Goal: Check status: Check status

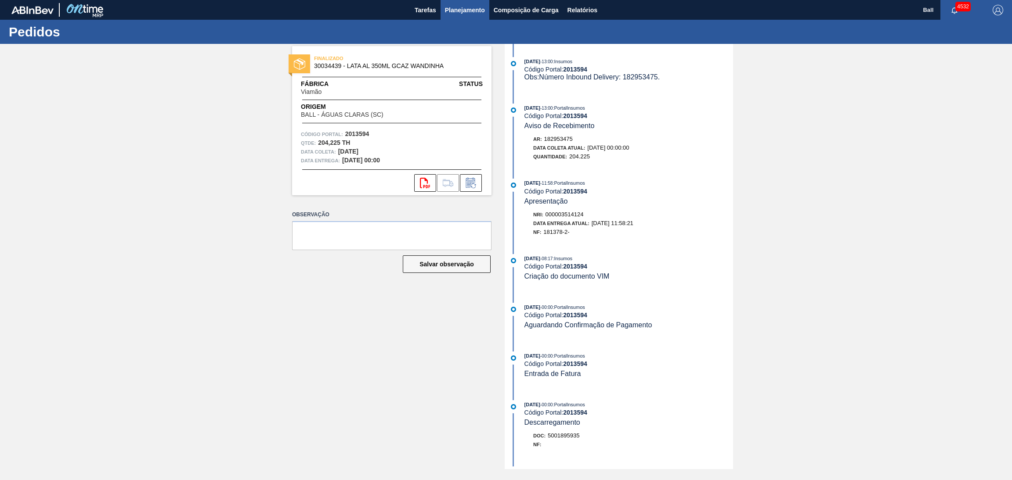
click at [463, 7] on span "Planejamento" at bounding box center [465, 10] width 40 height 11
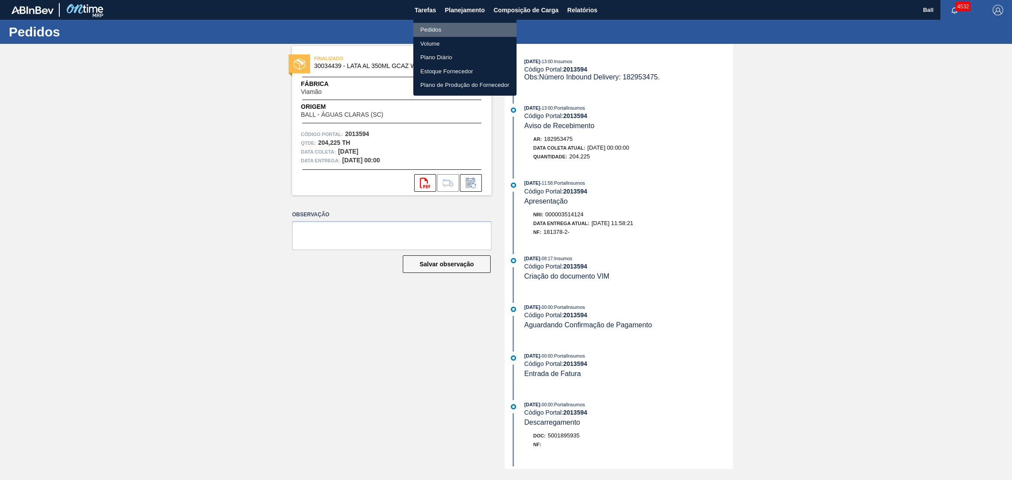
click at [452, 27] on li "Pedidos" at bounding box center [464, 30] width 103 height 14
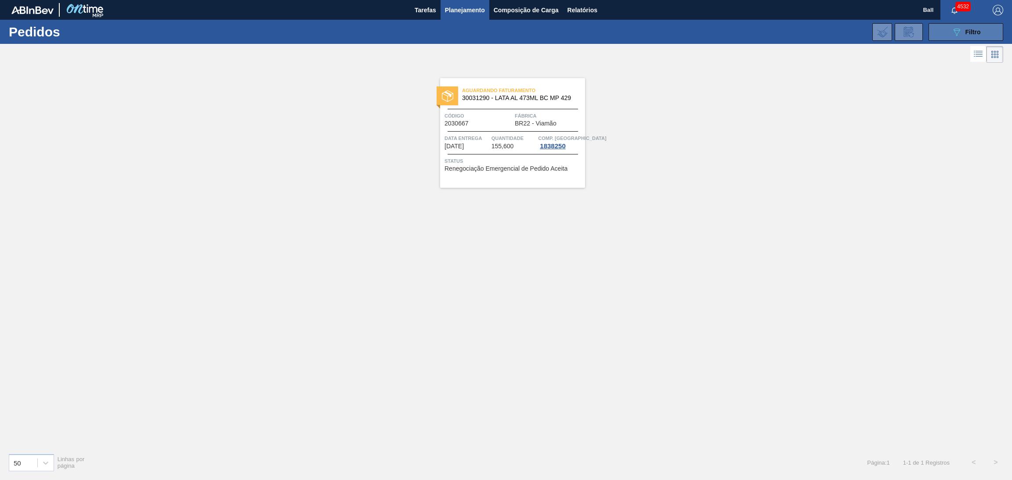
click at [674, 30] on icon at bounding box center [957, 32] width 7 height 7
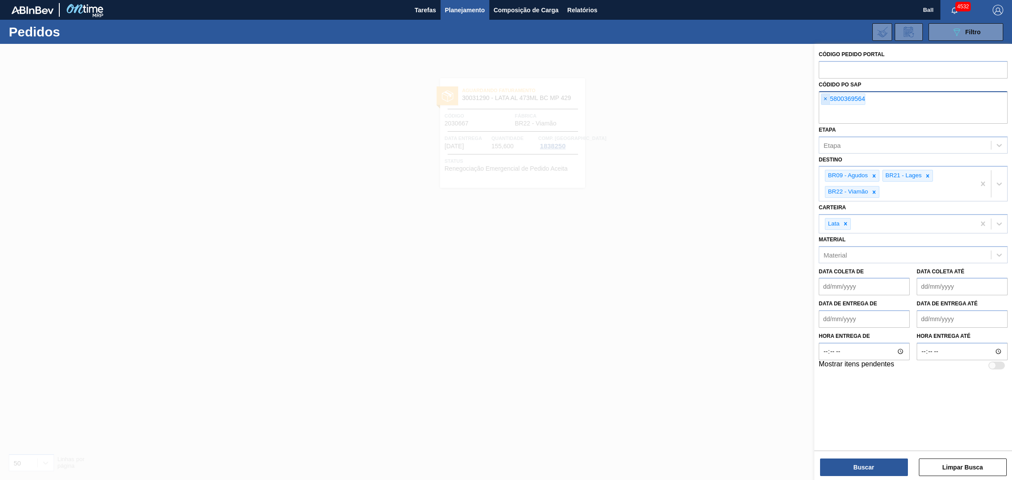
click at [674, 100] on span "×" at bounding box center [825, 99] width 8 height 11
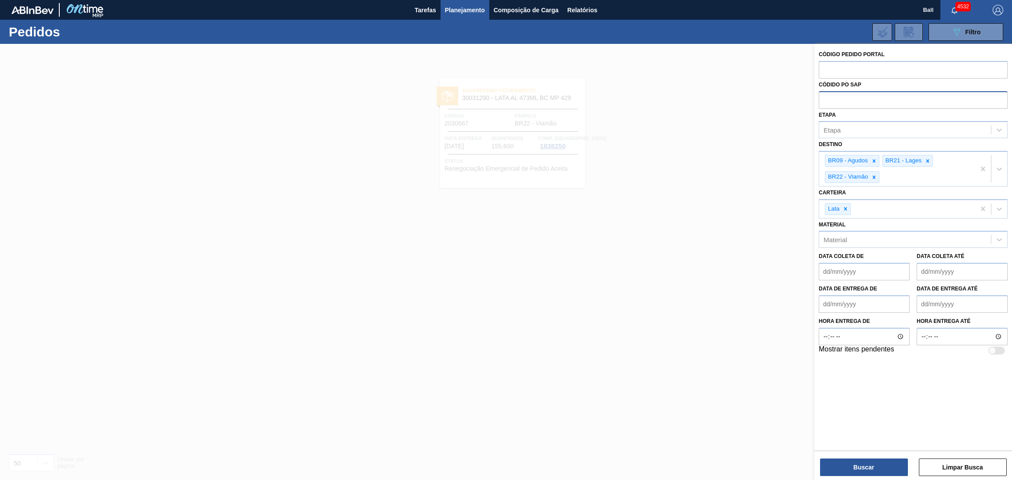
paste input "5800378009"
type input "5800378009"
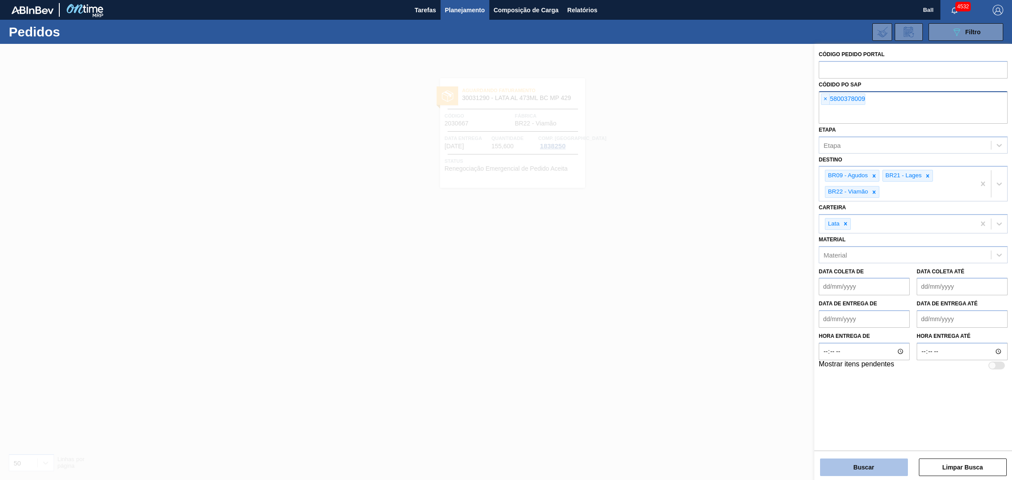
click at [674, 320] on button "Buscar" at bounding box center [864, 468] width 88 height 18
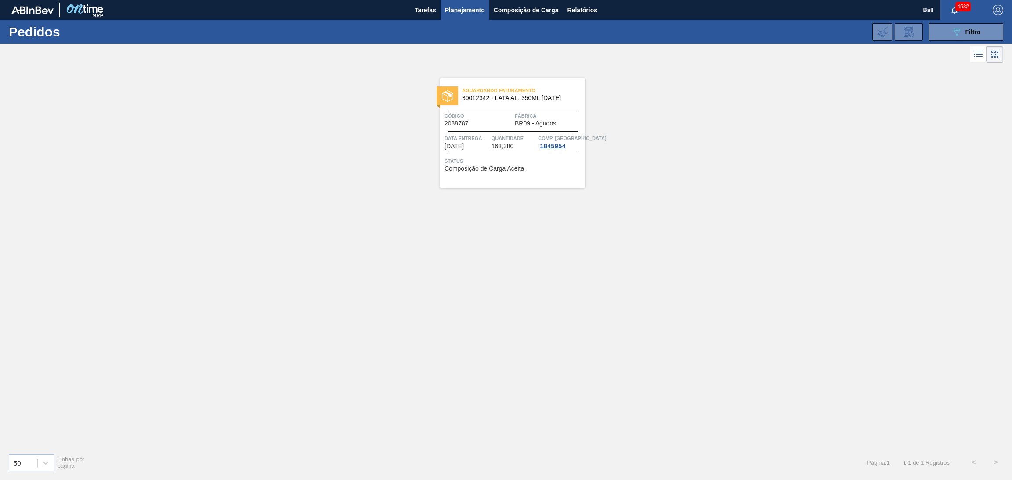
click at [498, 156] on div "Aguardando Faturamento 30012342 - LATA AL. 350ML BC 429 Código 2038787 Fábrica …" at bounding box center [512, 133] width 145 height 110
